Goal: Information Seeking & Learning: Learn about a topic

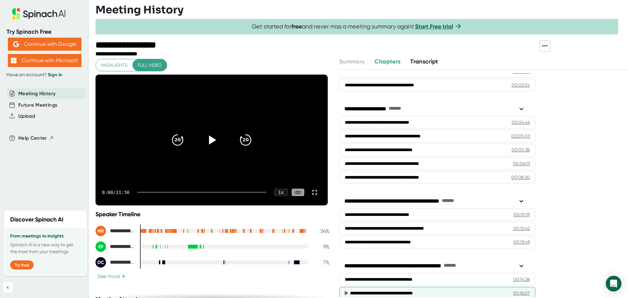
scroll to position [136, 0]
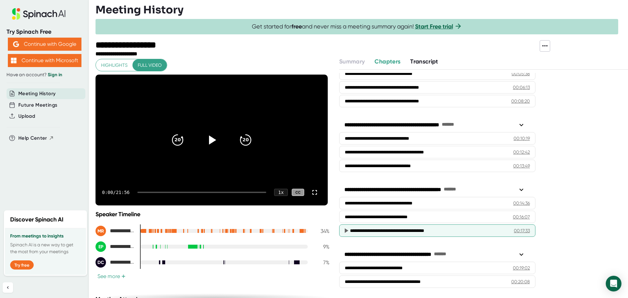
click at [373, 234] on div "**********" at bounding box center [437, 230] width 196 height 12
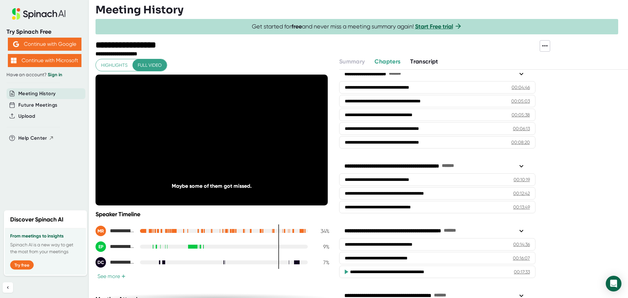
scroll to position [131, 0]
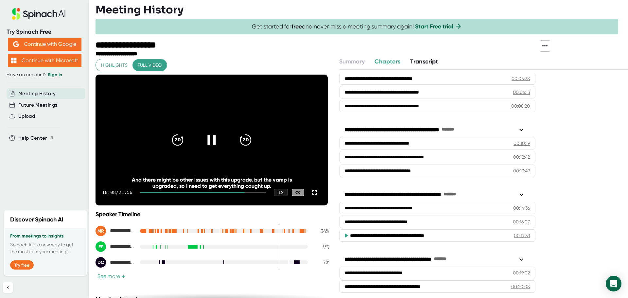
click at [213, 143] on icon at bounding box center [211, 139] width 8 height 9
